Goal: Find specific page/section: Find specific page/section

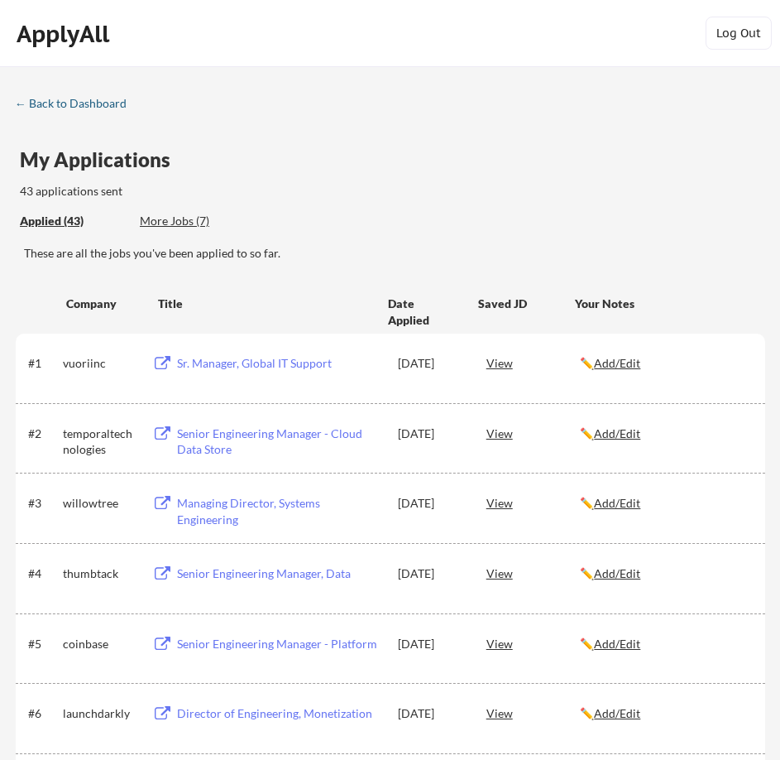
click at [65, 103] on div "← Back to Dashboard" at bounding box center [77, 104] width 124 height 12
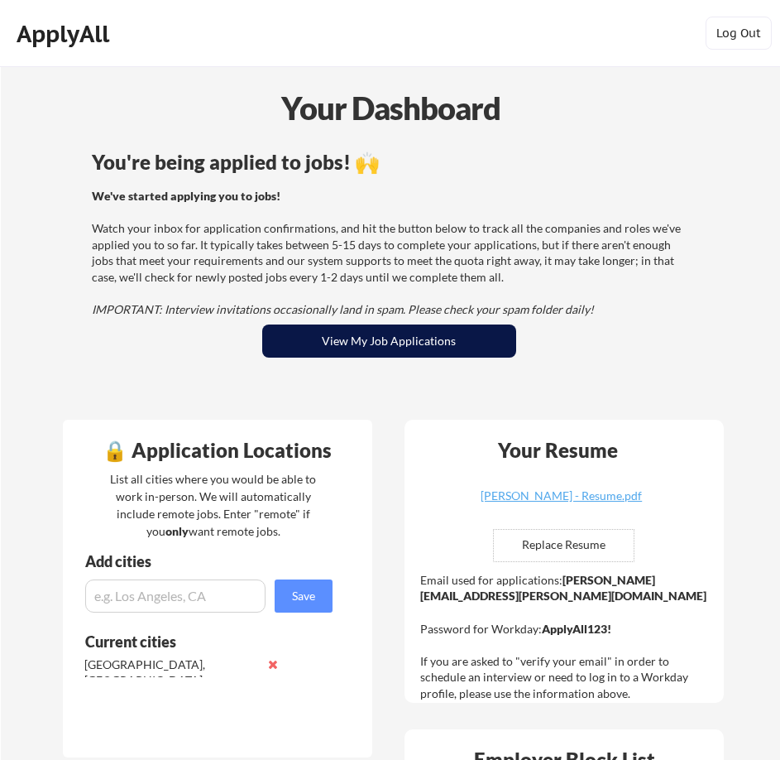
click at [314, 348] on button "View My Job Applications" at bounding box center [389, 340] width 254 height 33
